Goal: Book appointment/travel/reservation

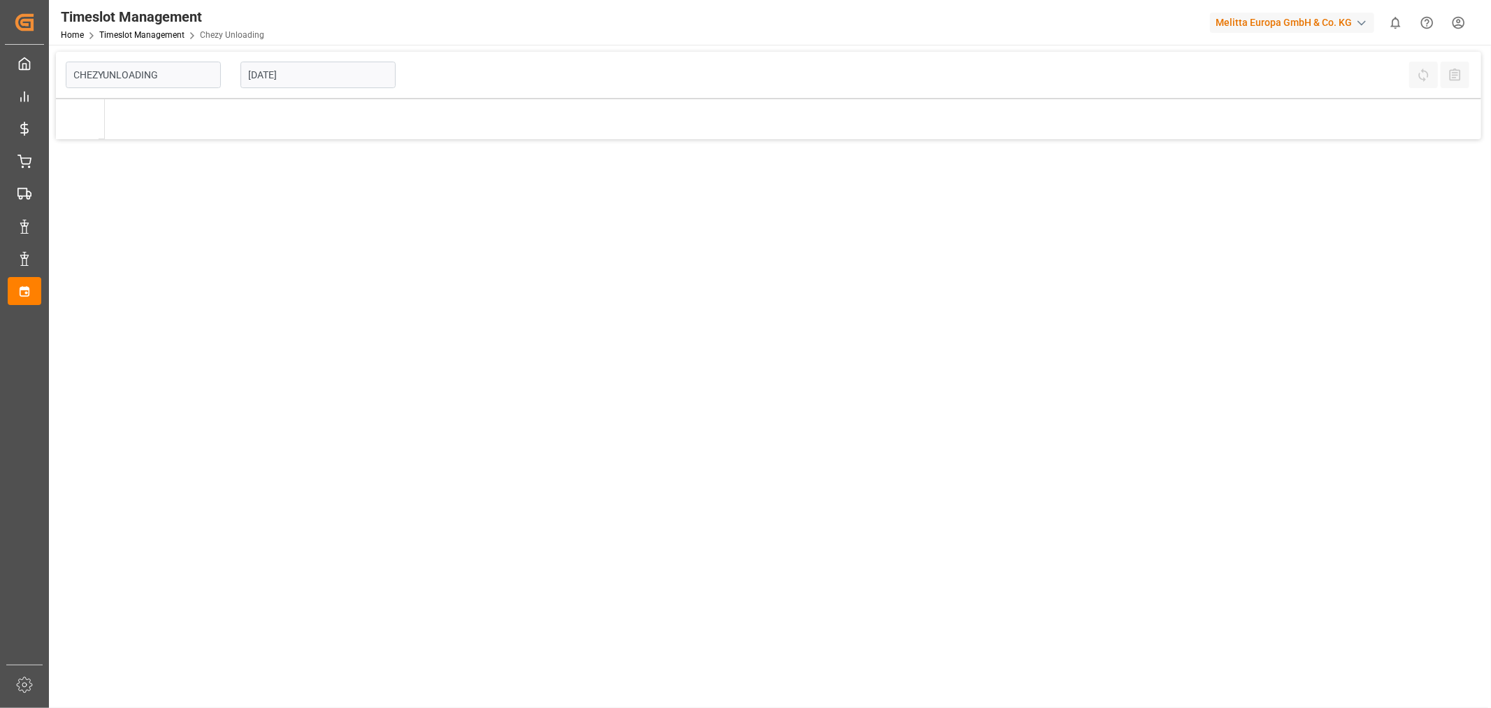
type input "Chezy Unloading"
click at [271, 81] on input "[DATE]" at bounding box center [318, 75] width 155 height 27
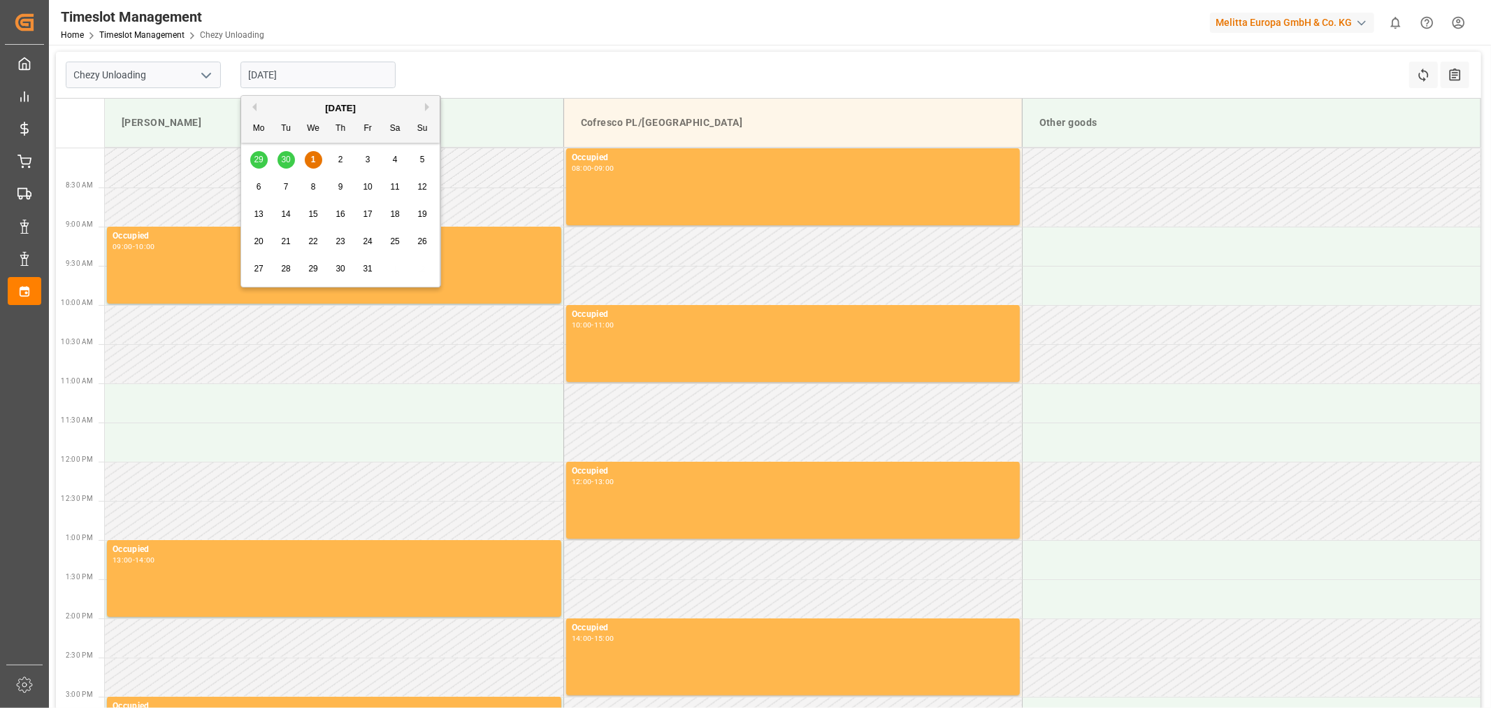
click at [368, 158] on span "3" at bounding box center [368, 160] width 5 height 10
type input "[DATE]"
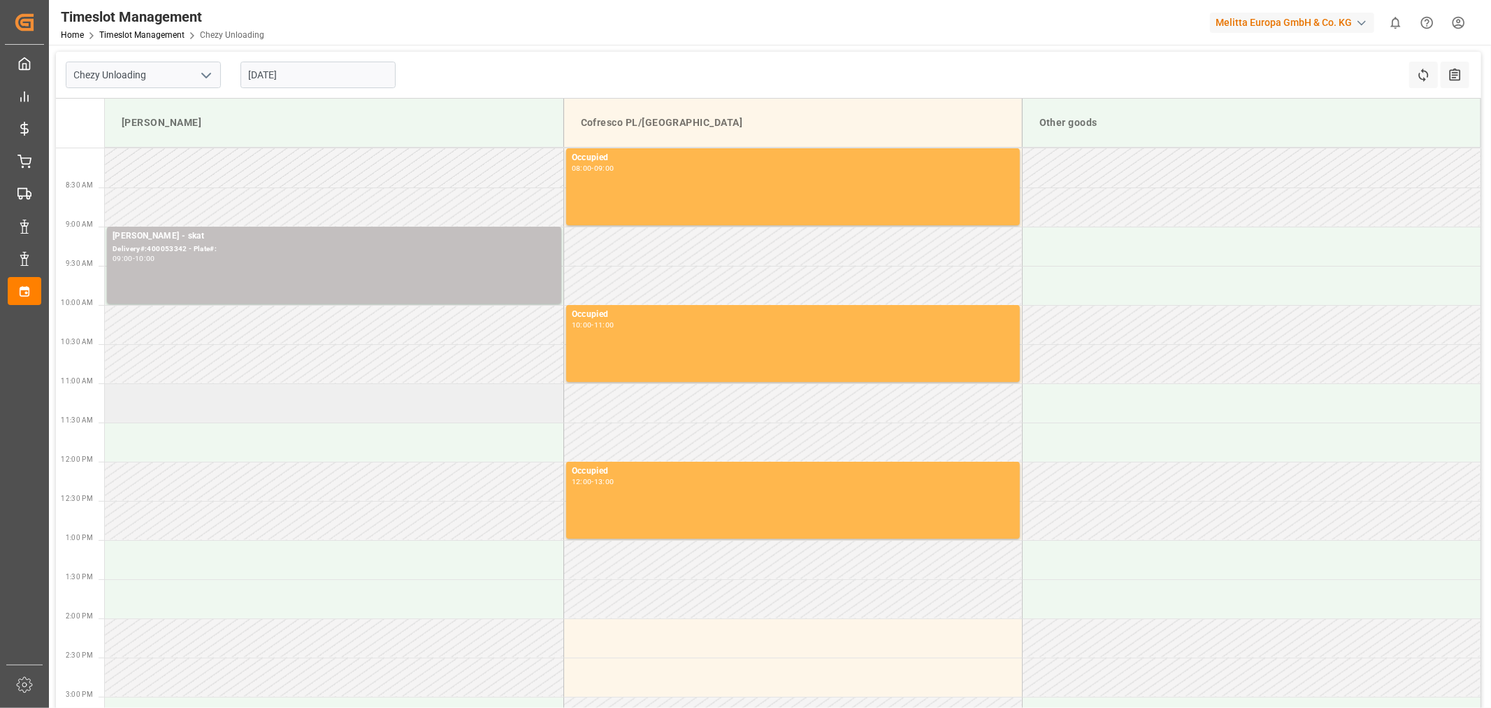
click at [234, 392] on td at bounding box center [334, 402] width 459 height 39
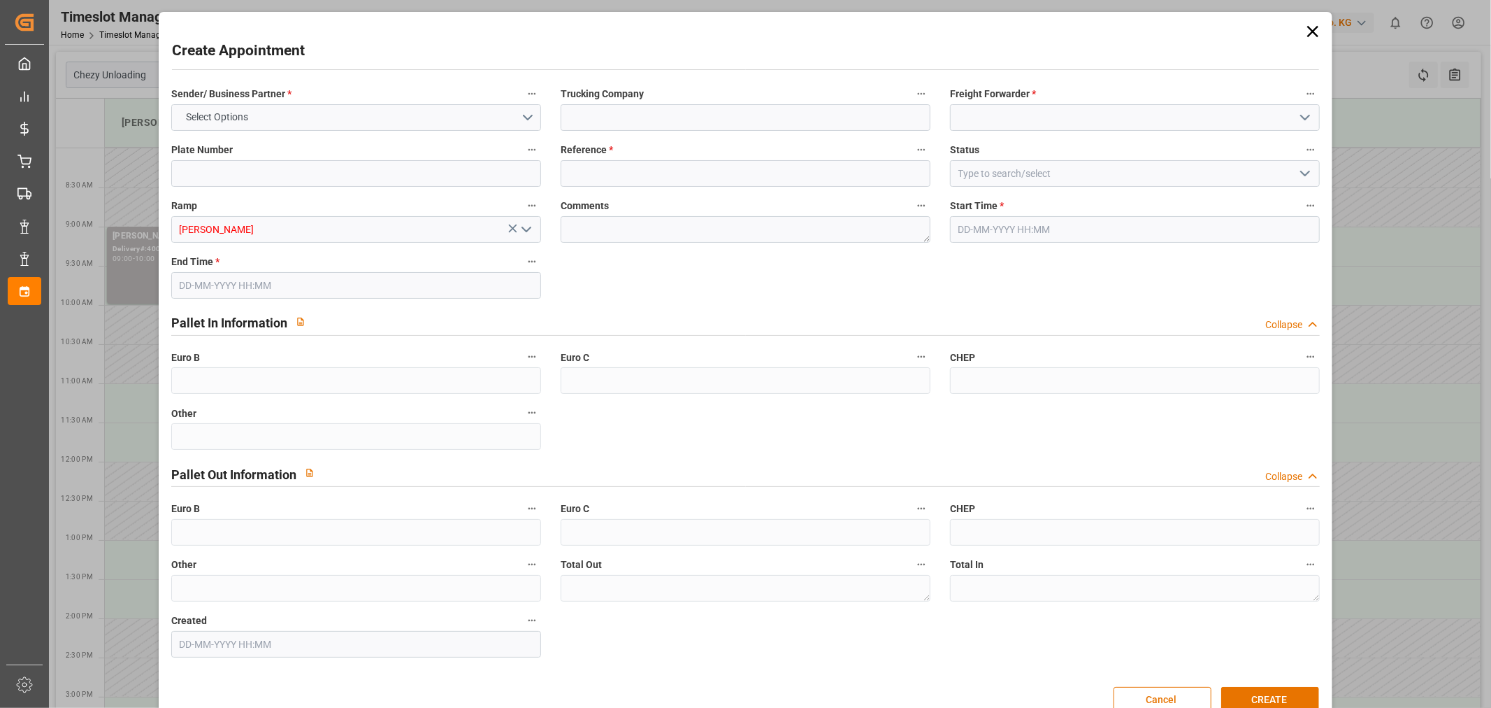
type input "0"
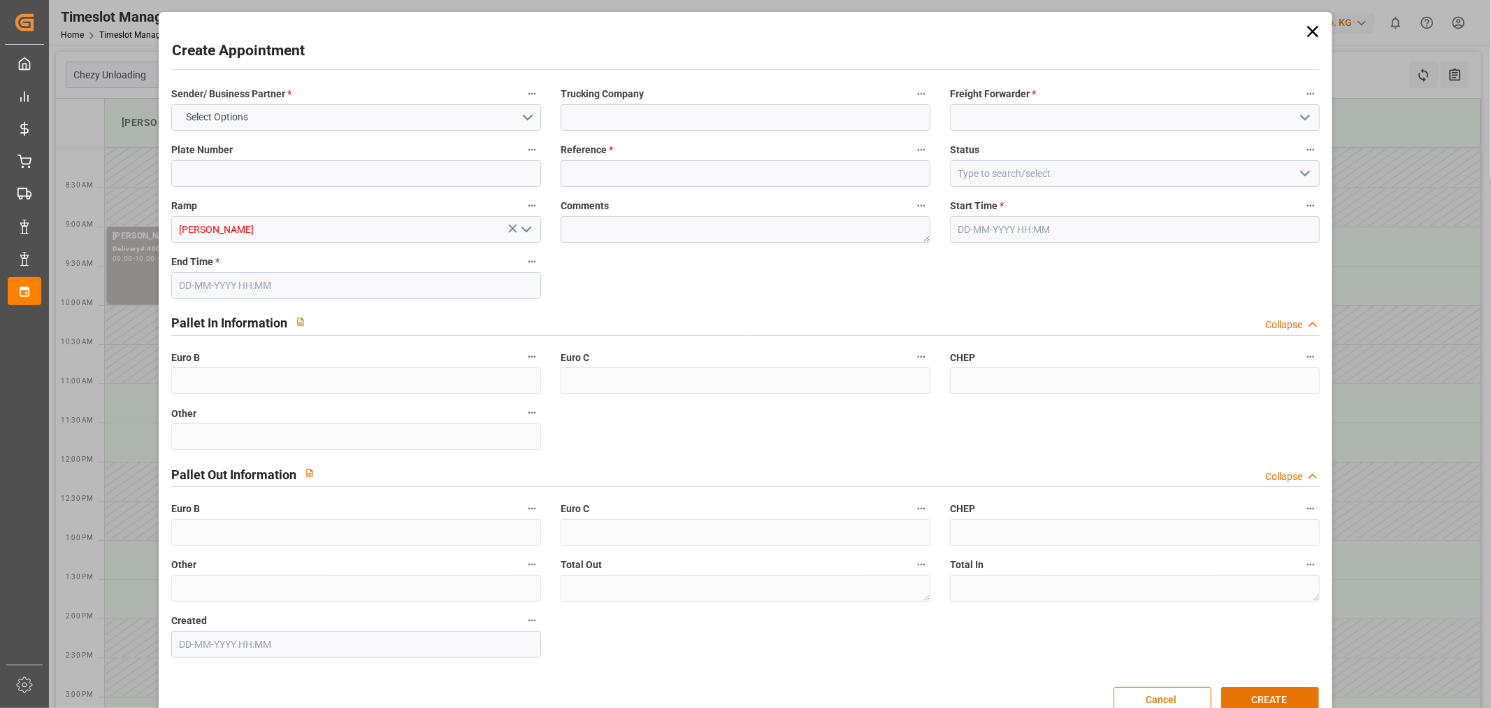
type input "0"
type input "[DATE] 11:00"
type input "[DATE] 12:00"
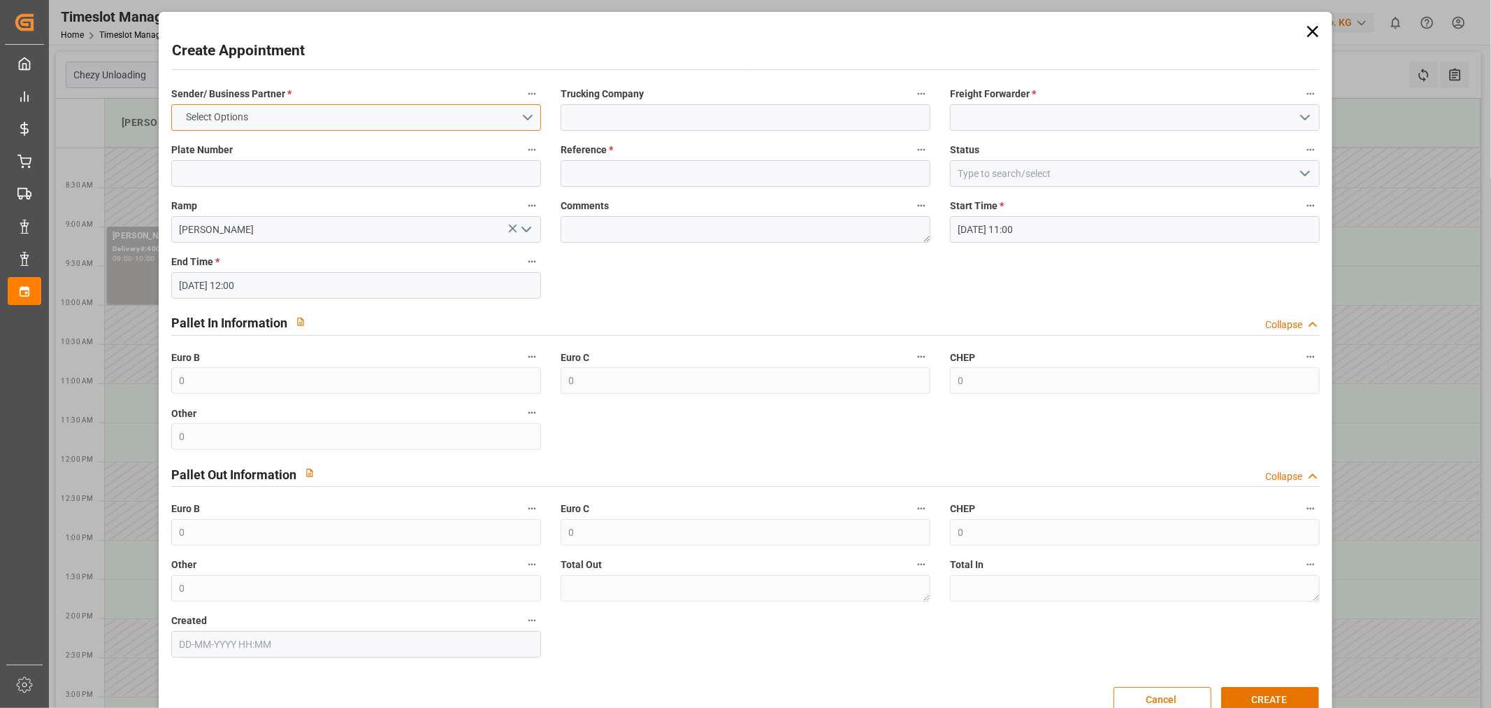
click at [274, 108] on button "Select Options" at bounding box center [356, 117] width 370 height 27
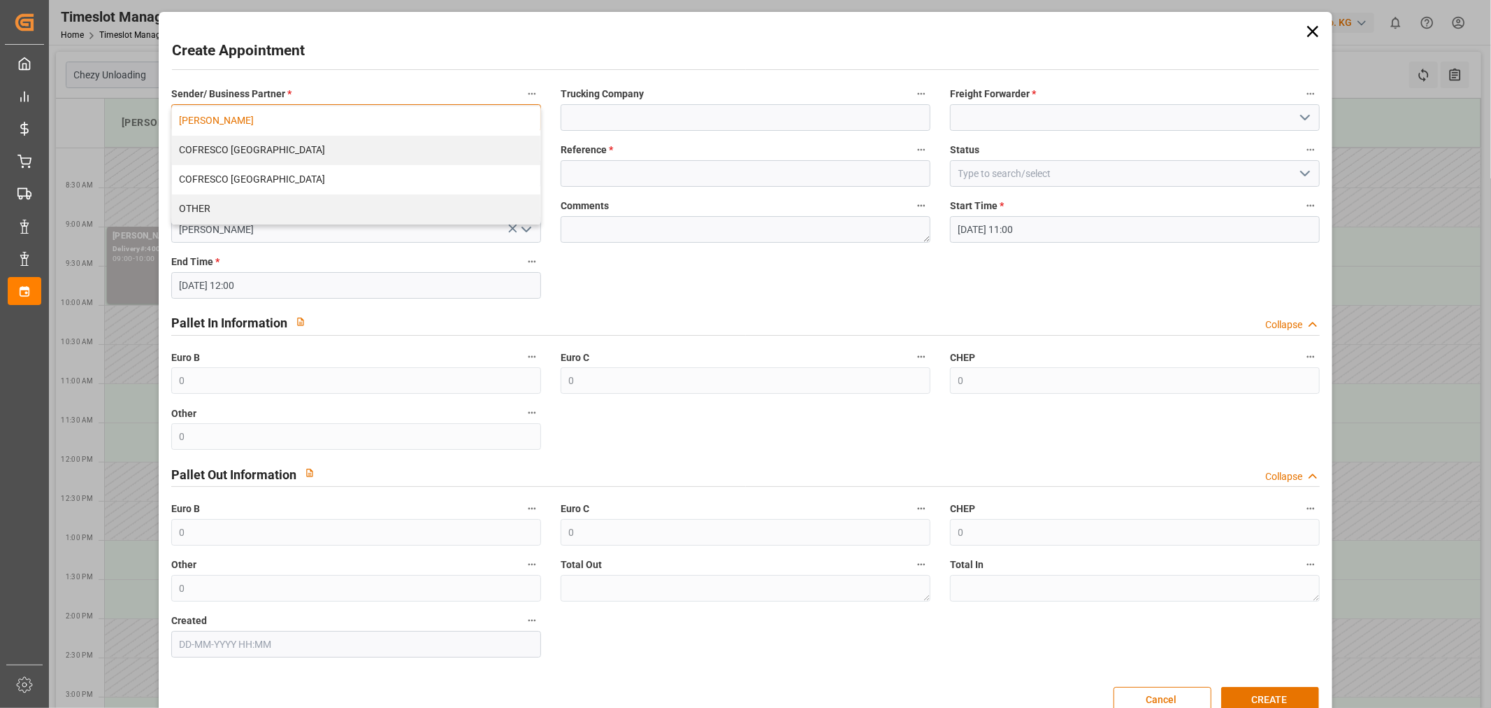
click at [266, 120] on div "[PERSON_NAME]" at bounding box center [356, 120] width 368 height 29
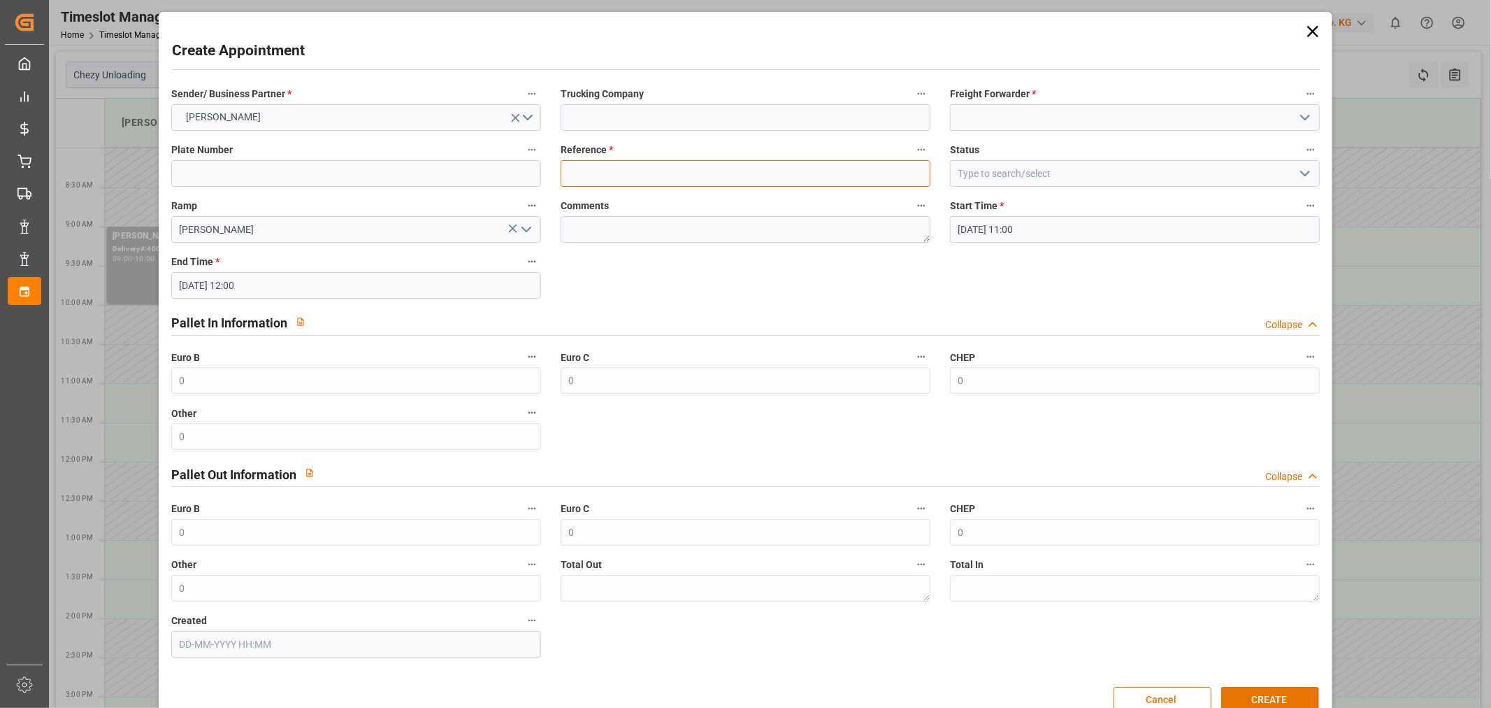
click at [624, 169] on input at bounding box center [746, 173] width 370 height 27
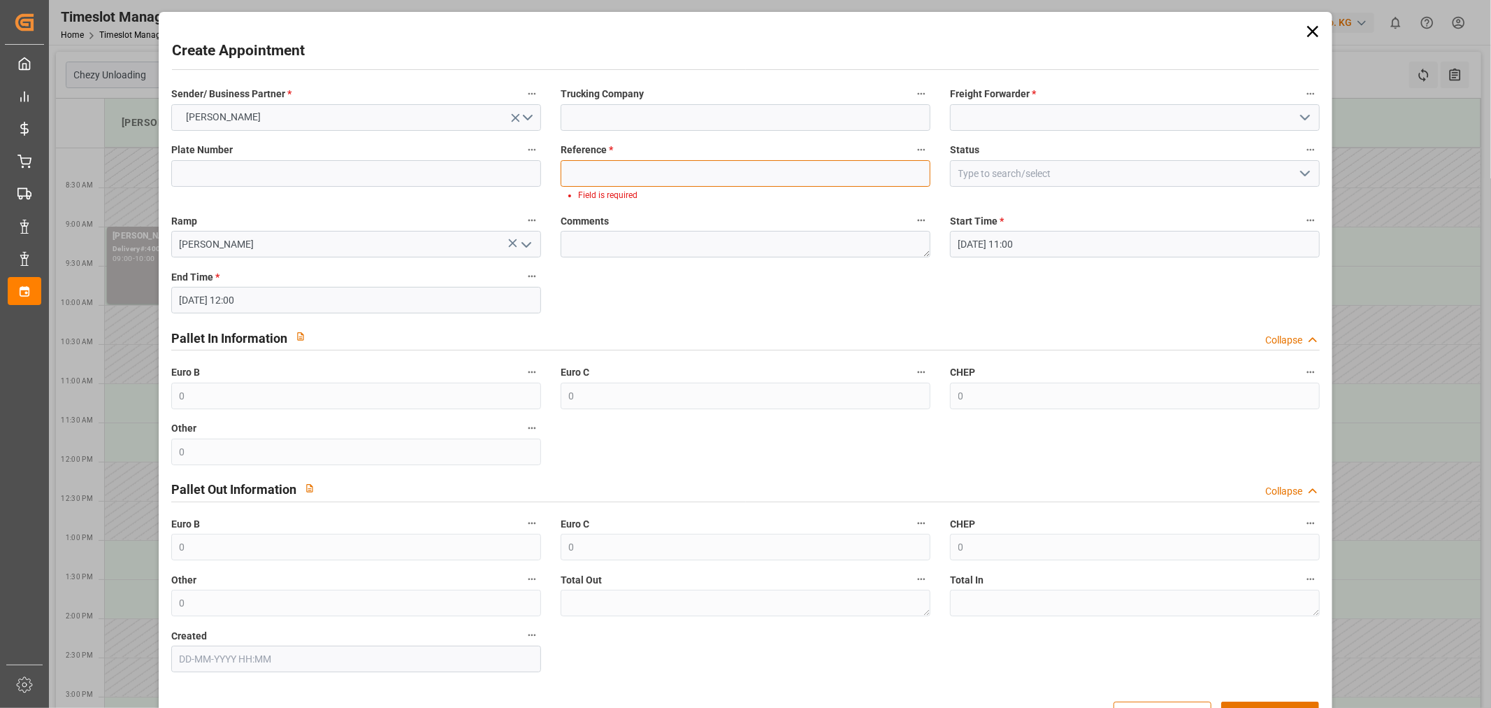
click at [624, 166] on input at bounding box center [746, 173] width 370 height 27
paste input "400053342"
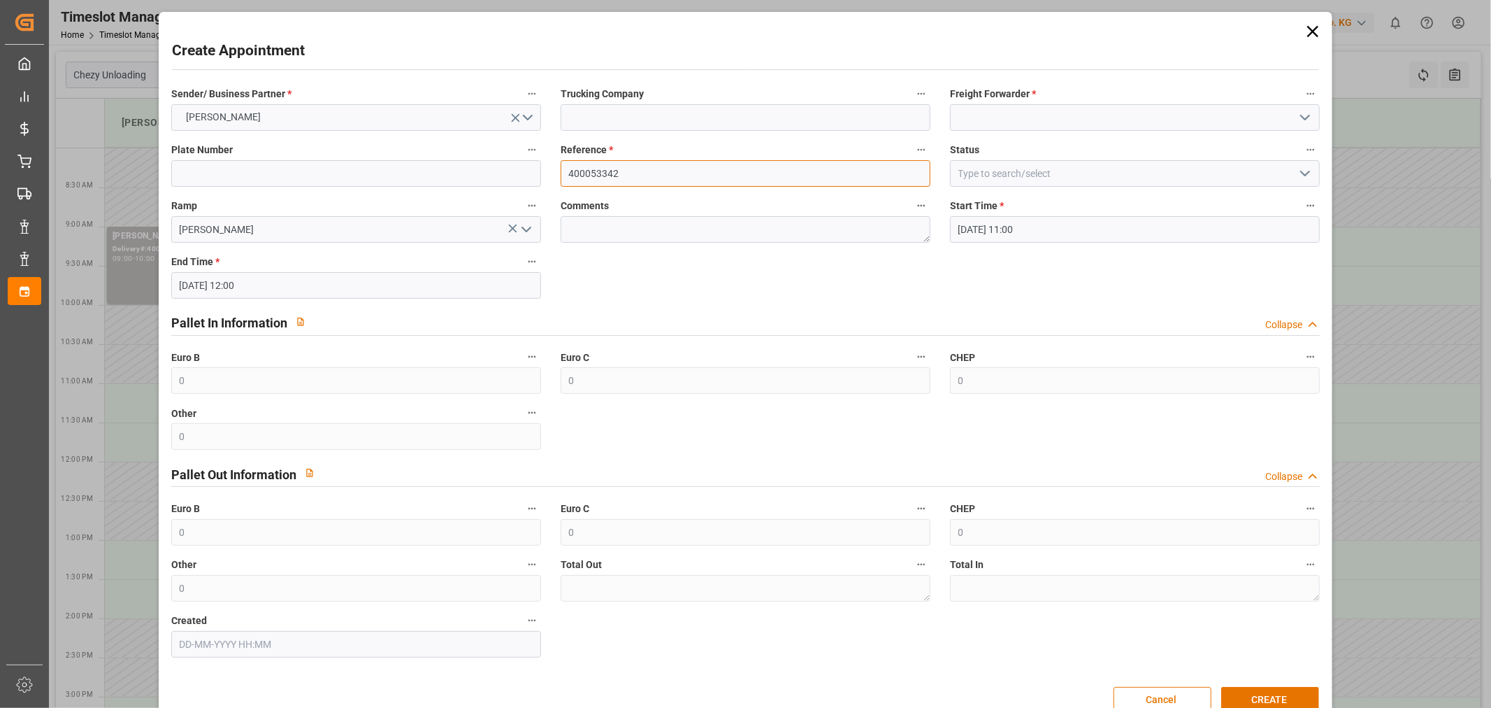
type input "400053342"
click at [987, 114] on input at bounding box center [1135, 117] width 370 height 27
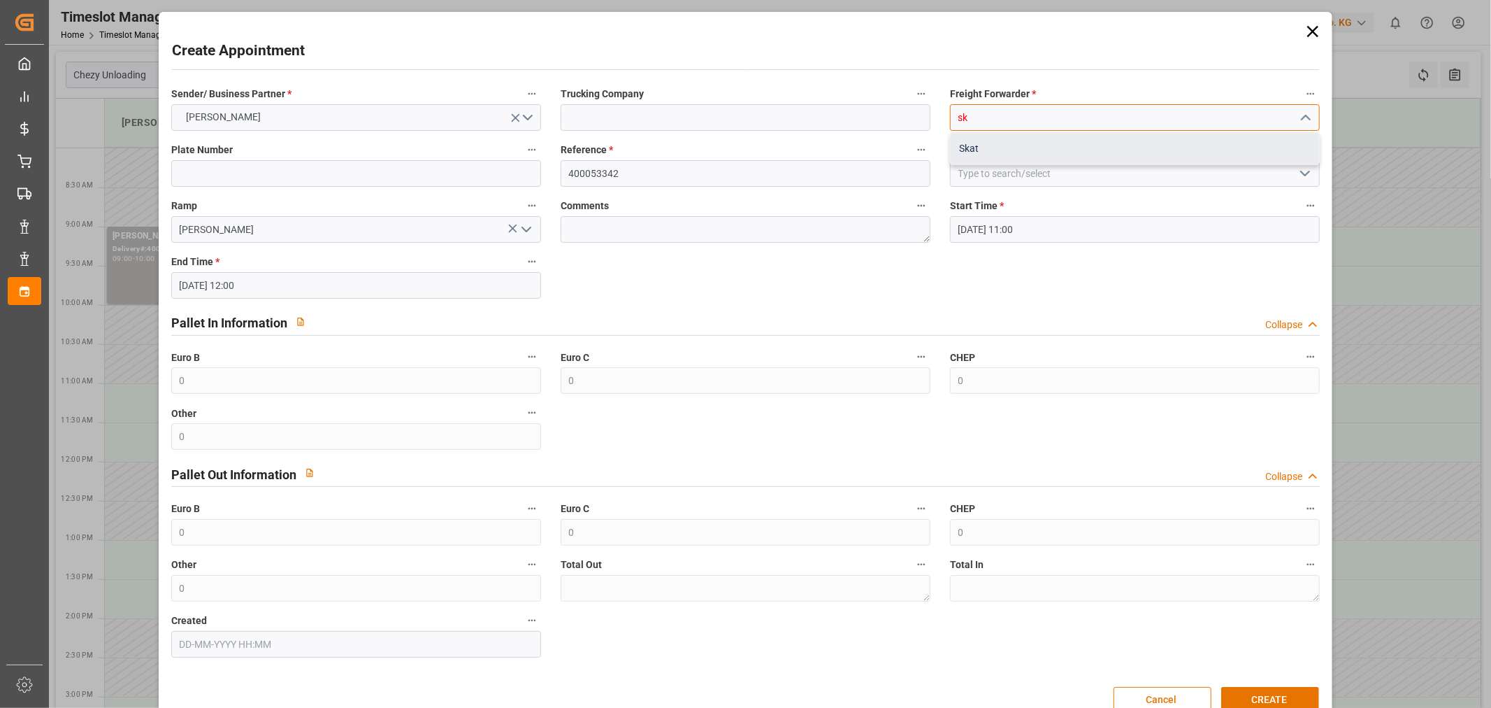
click at [1002, 152] on div "Skat" at bounding box center [1135, 148] width 368 height 31
type input "Skat"
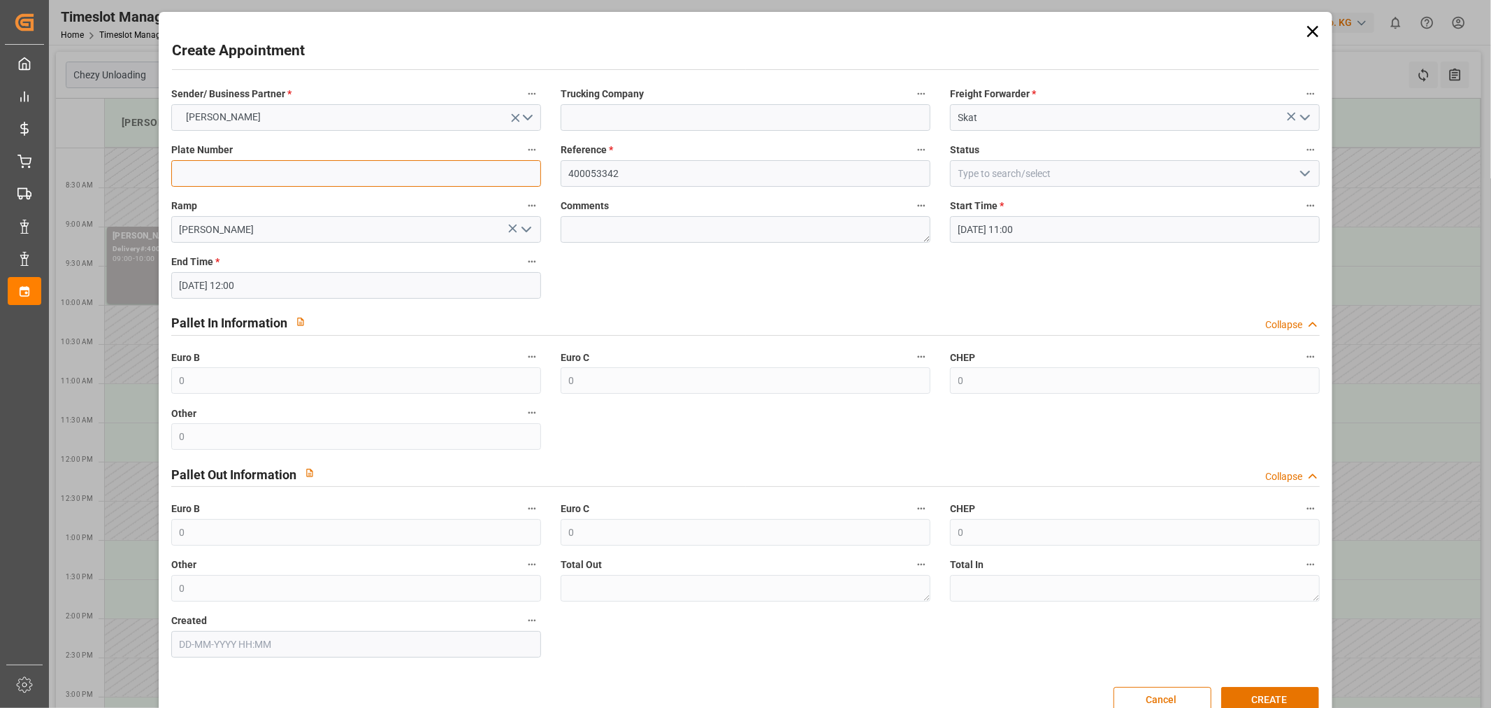
click at [274, 180] on input at bounding box center [356, 173] width 370 height 27
paste input "ELE 96H9/PTU 1533P"
click at [262, 178] on input "ELE 96H9/PTU 1533P" at bounding box center [356, 173] width 370 height 27
drag, startPoint x: 280, startPoint y: 176, endPoint x: 224, endPoint y: 177, distance: 55.9
click at [224, 177] on input "ELE 96H9/PTU 1533P" at bounding box center [356, 173] width 370 height 27
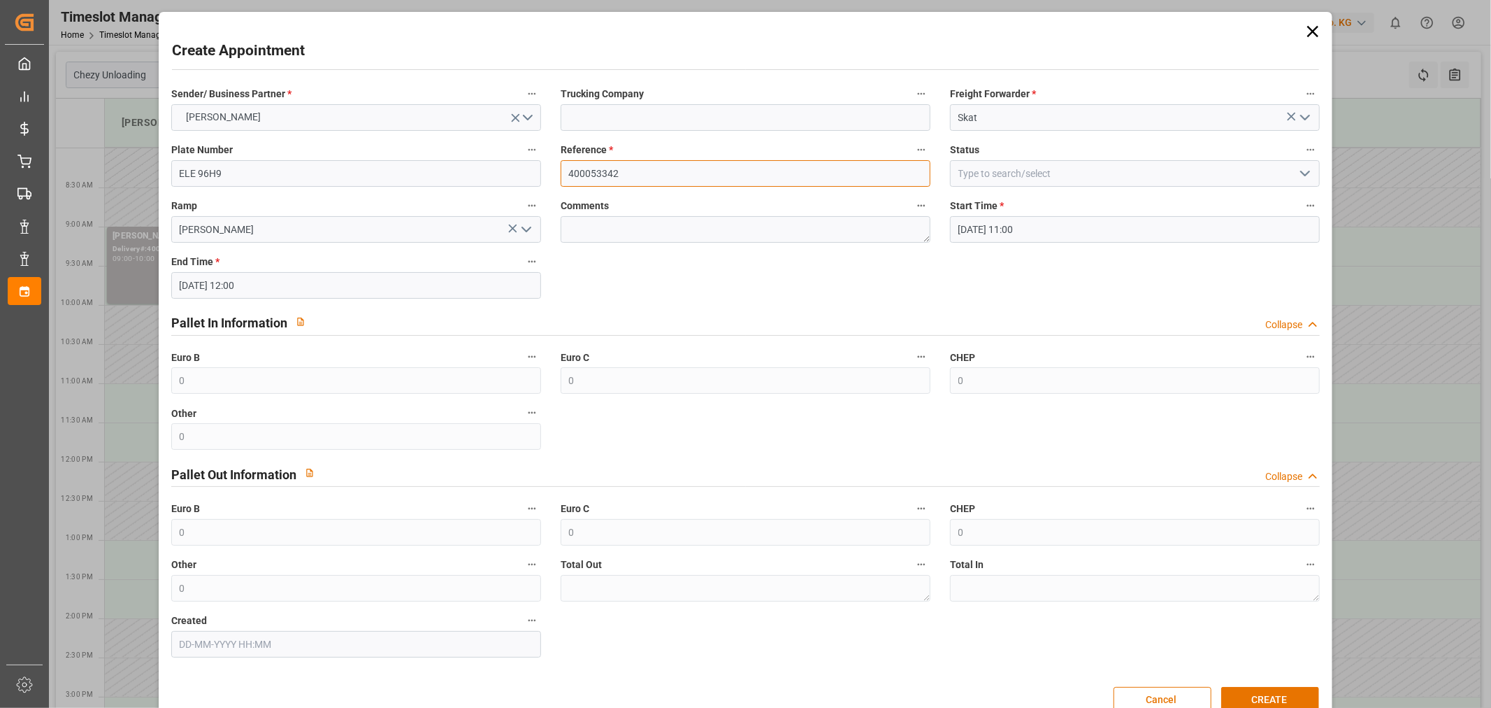
click at [653, 166] on input "400053342" at bounding box center [746, 173] width 370 height 27
click at [388, 187] on div "Plate Number ELE 96H9" at bounding box center [356, 164] width 389 height 56
click at [394, 169] on input "ELE 96H9" at bounding box center [356, 173] width 370 height 27
paste input "PTU 1533P"
type input "ELE 96H9/PTU 1533P"
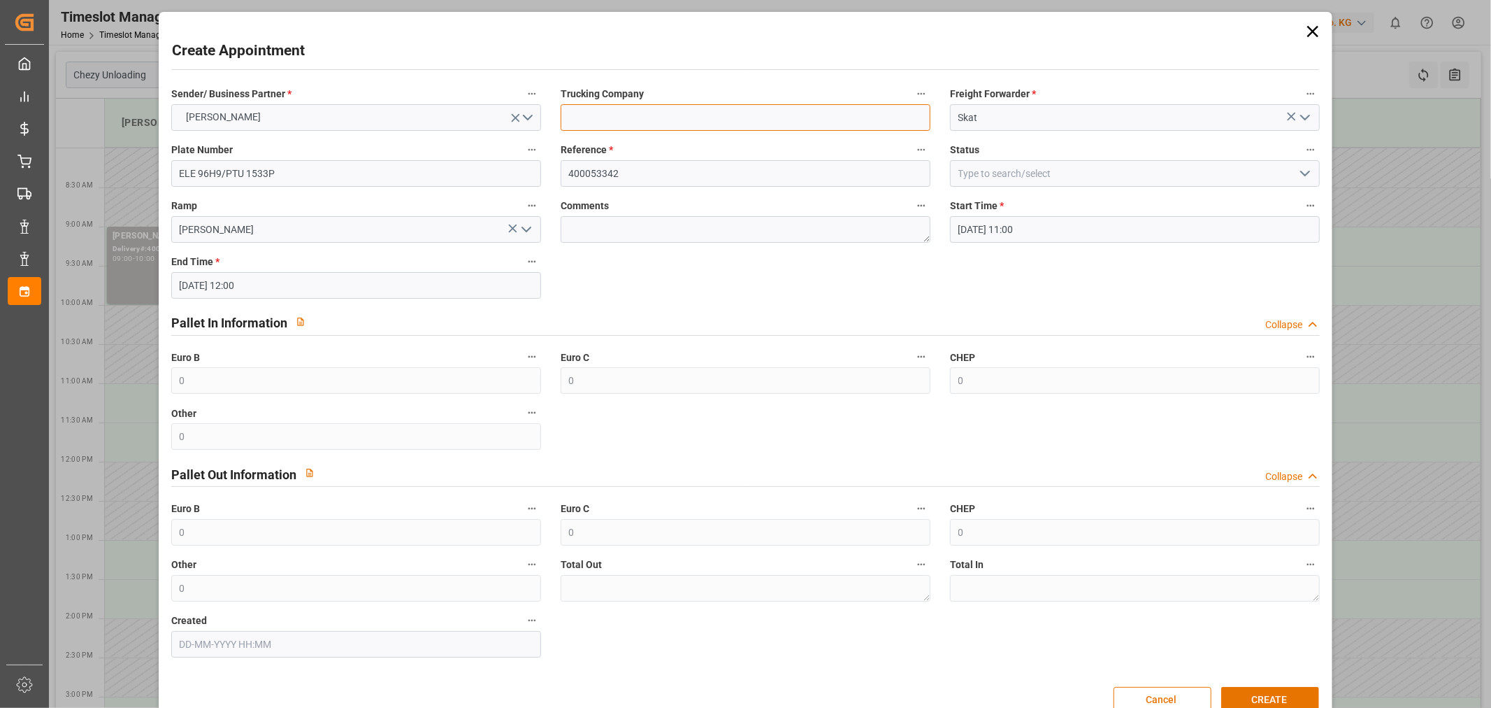
click at [811, 113] on input at bounding box center [746, 117] width 370 height 27
type input "skat"
click at [1264, 696] on button "CREATE" at bounding box center [1271, 700] width 98 height 27
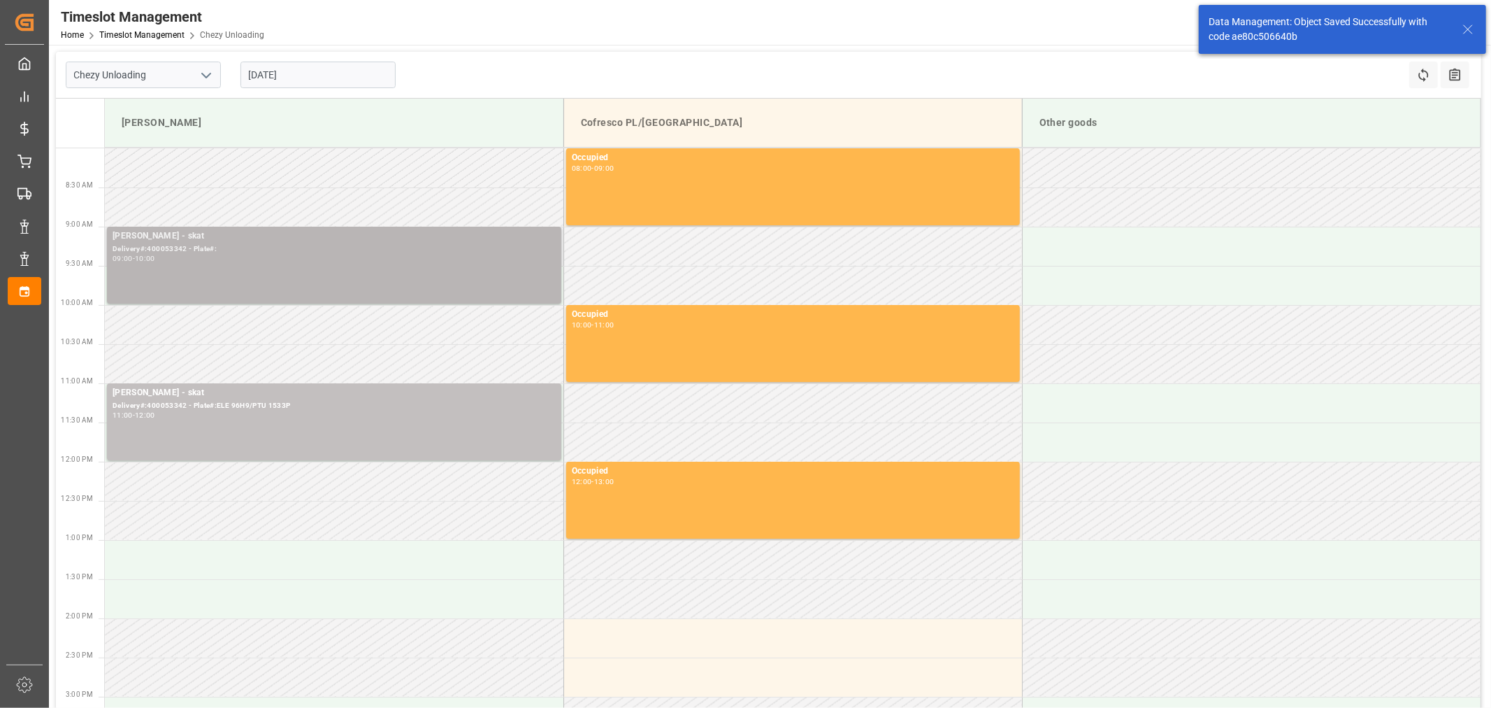
click at [242, 277] on div "[PERSON_NAME] - skat Delivery#:400053342 - Plate#: 09:00 - 10:00" at bounding box center [334, 264] width 443 height 71
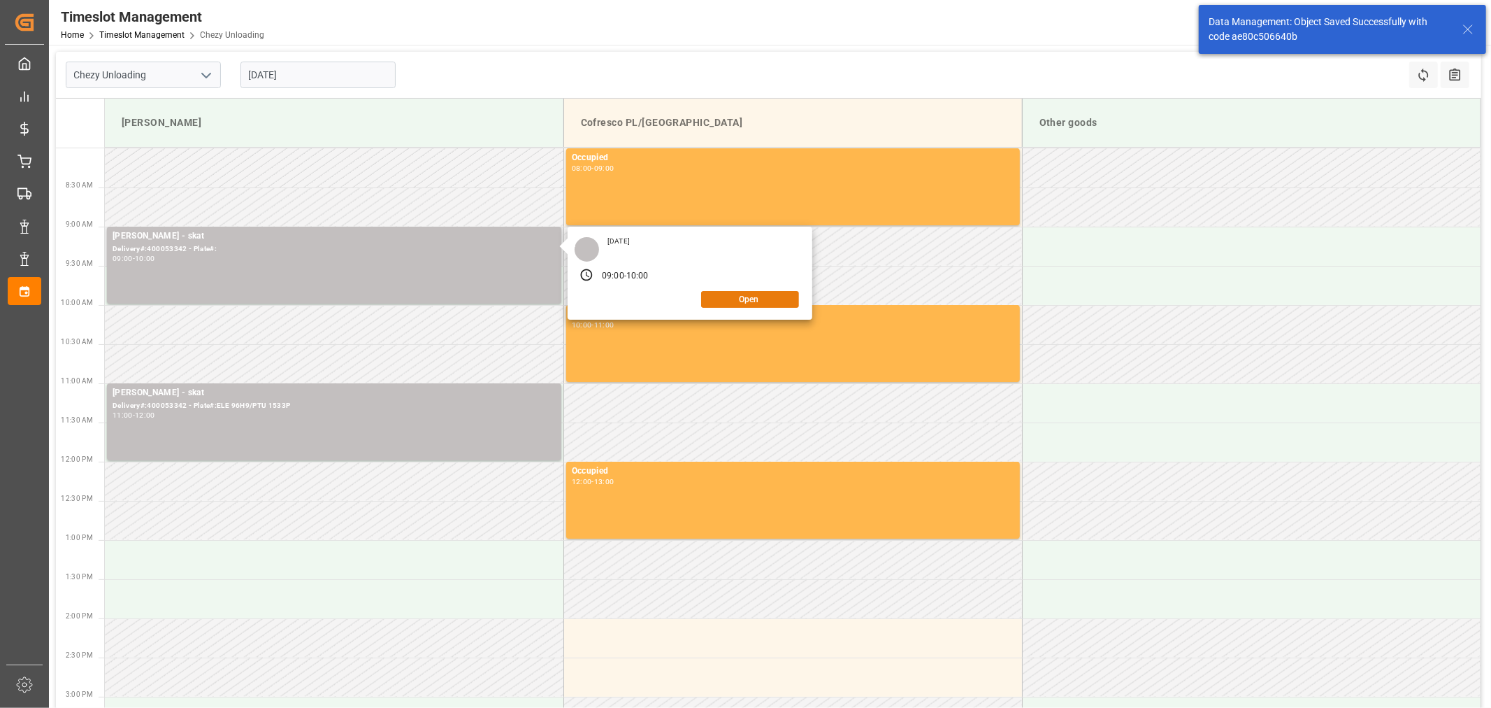
click at [759, 302] on button "Open" at bounding box center [750, 299] width 98 height 17
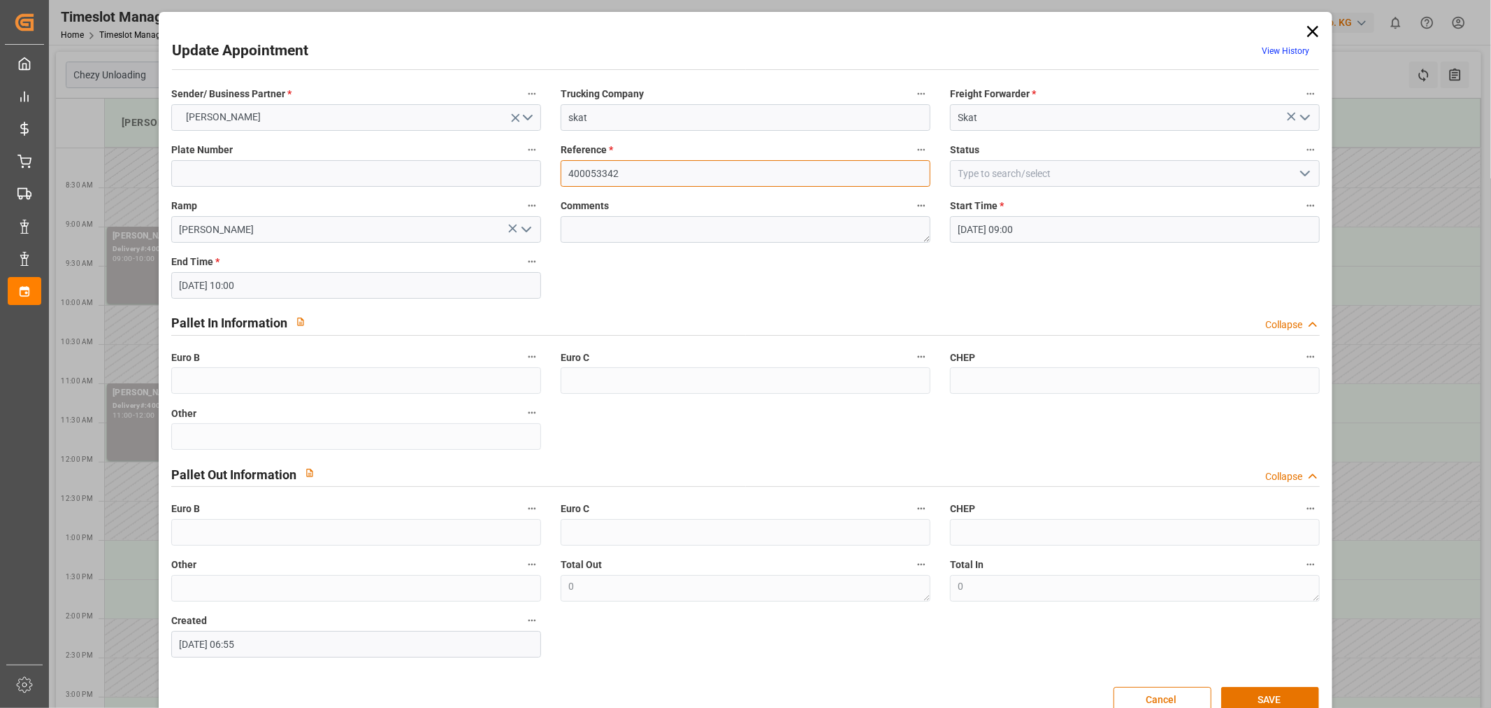
click at [619, 171] on input "400053342" at bounding box center [746, 173] width 370 height 27
paste input "245"
type input "400053245"
click at [301, 183] on input at bounding box center [356, 173] width 370 height 27
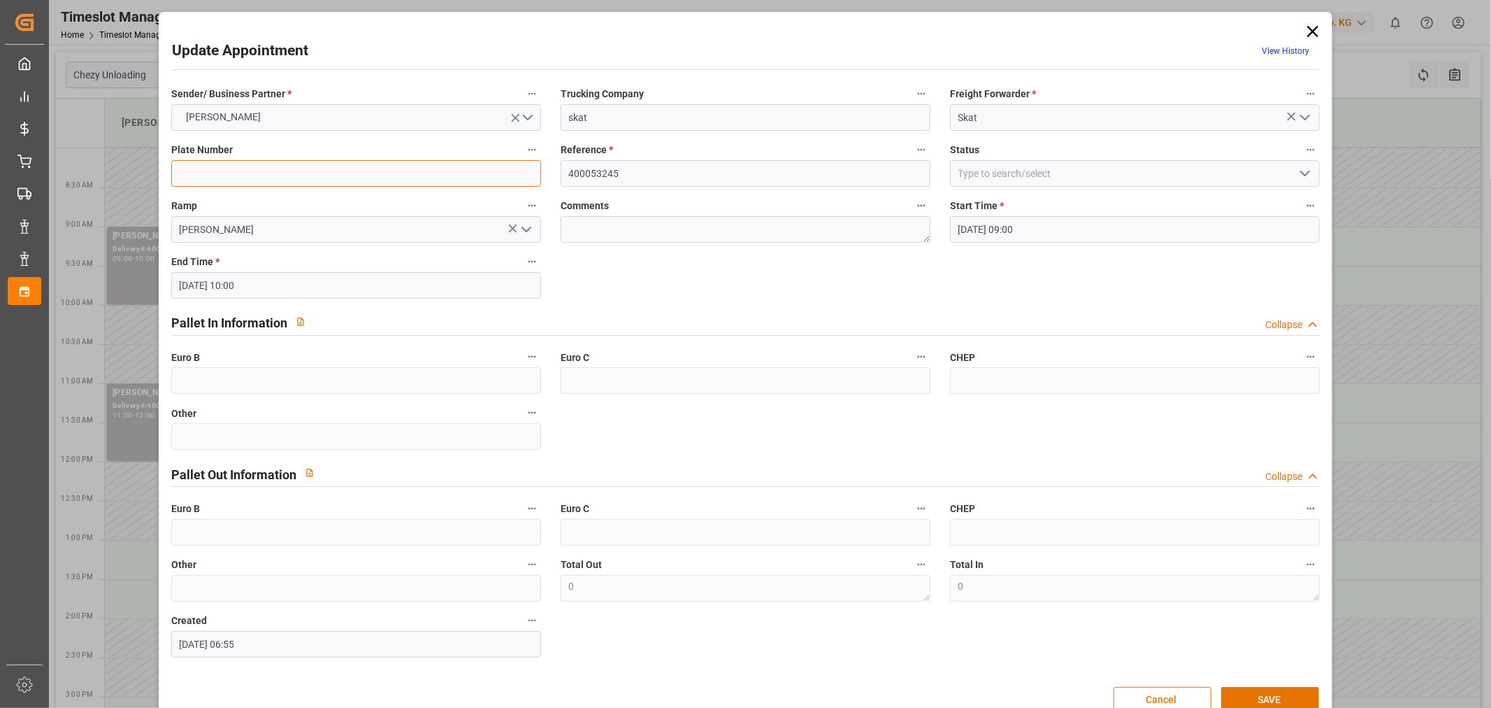
paste input "WND9968A/WND38H5"
type input "WND9968A/WND38H5"
click at [1297, 690] on button "SAVE" at bounding box center [1271, 700] width 98 height 27
